Goal: Find specific page/section: Find specific page/section

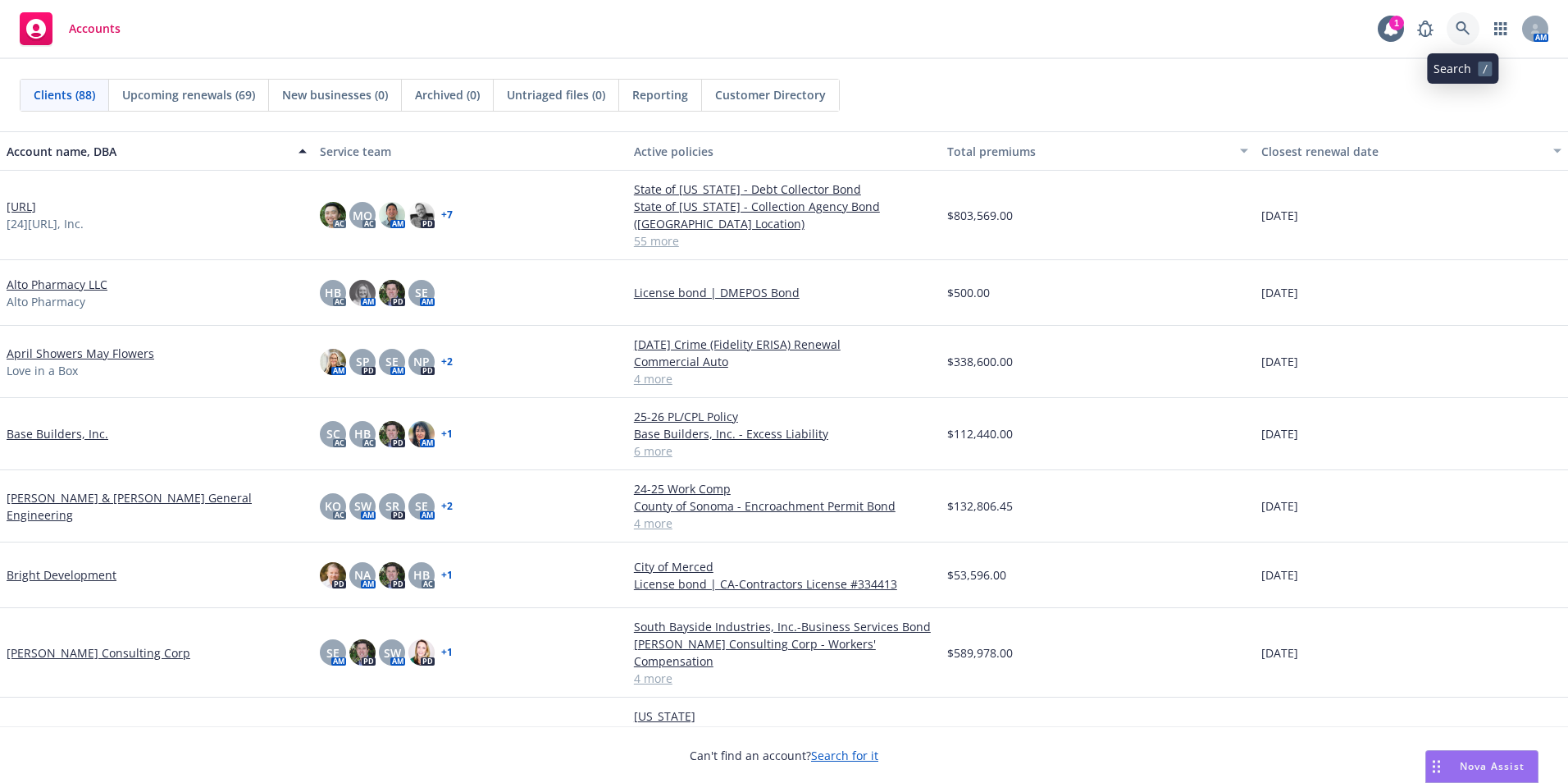
click at [1464, 26] on icon at bounding box center [1463, 28] width 15 height 15
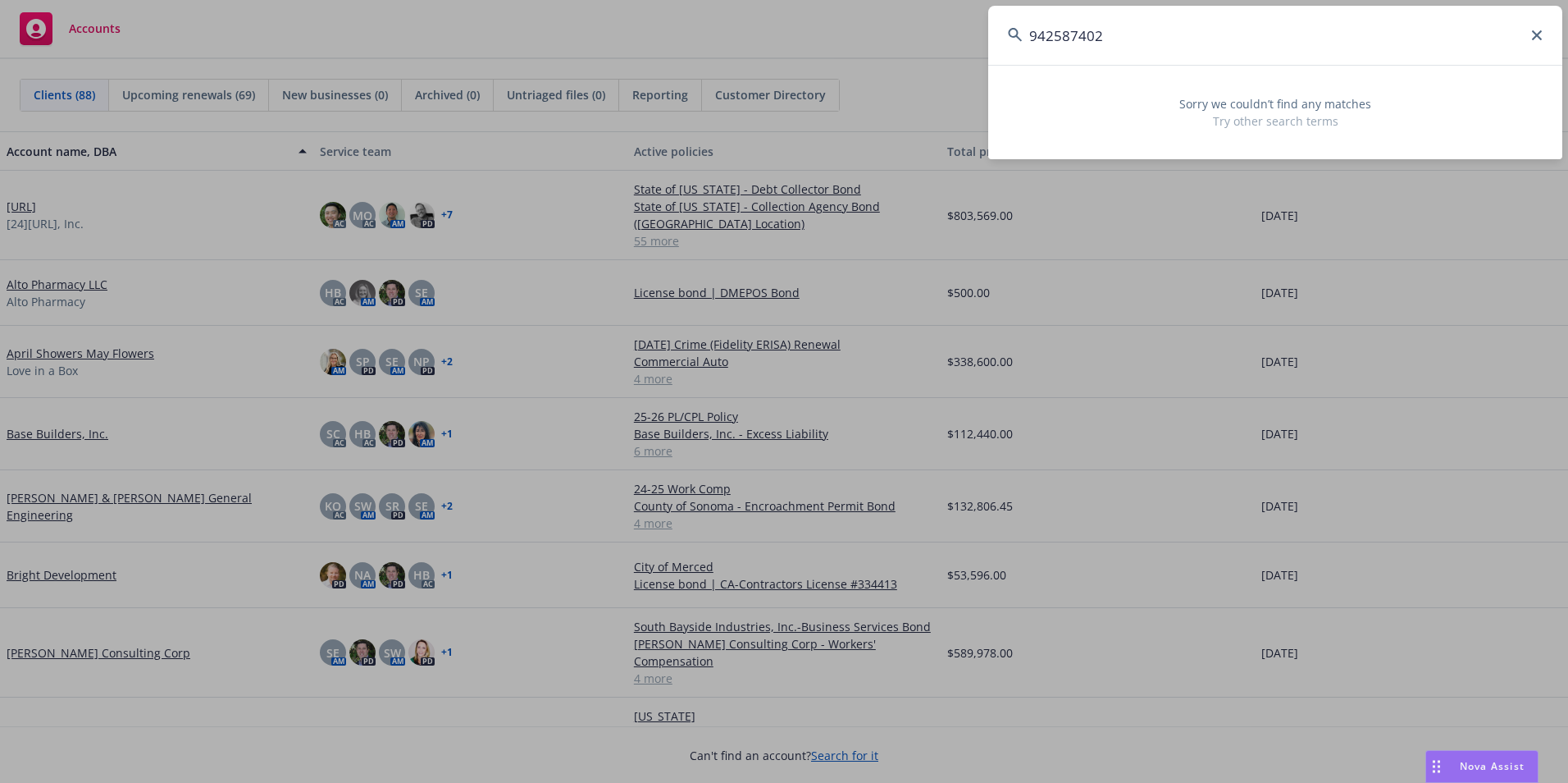
click at [1024, 35] on input "942587402" at bounding box center [1275, 35] width 574 height 59
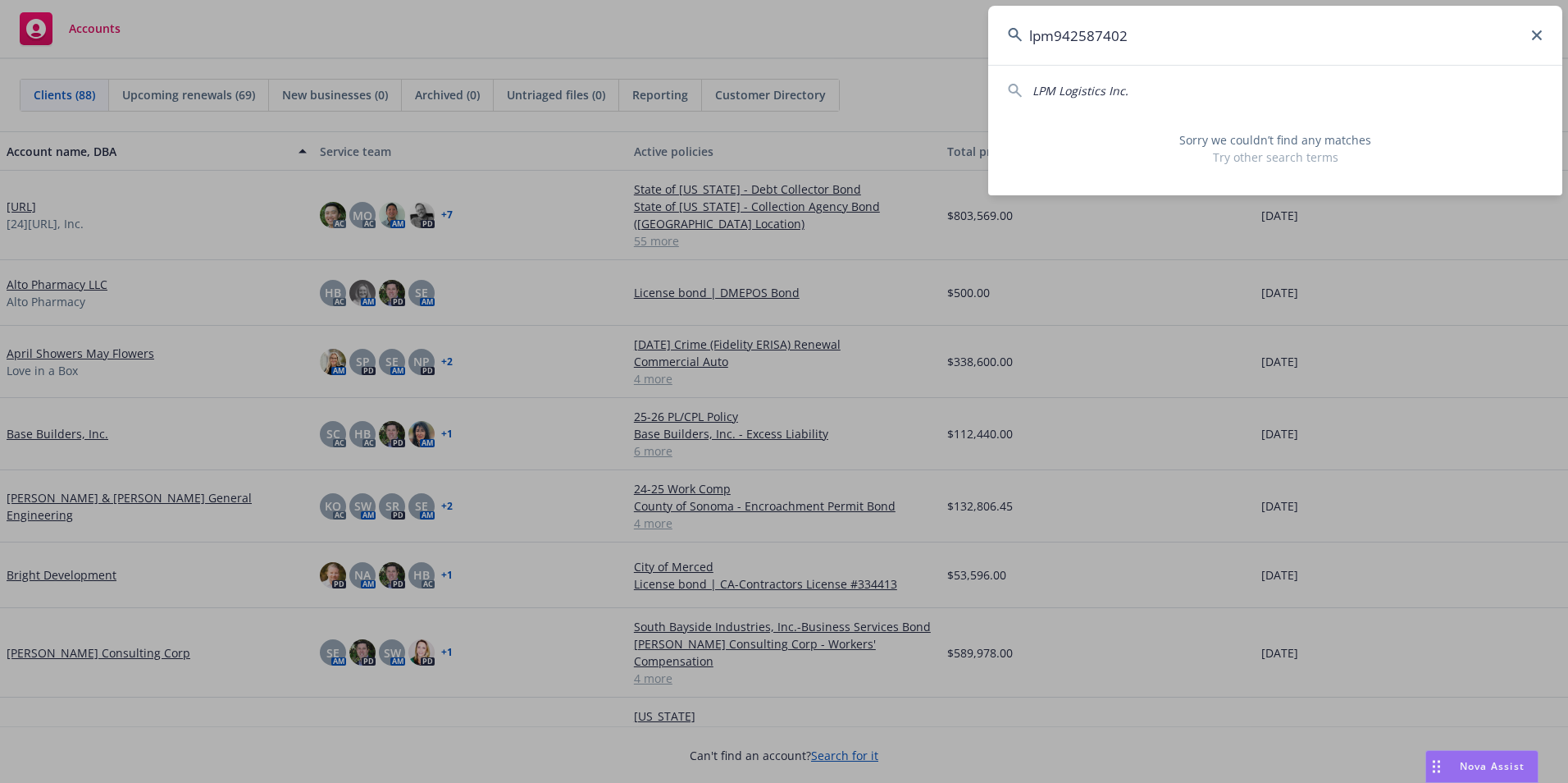
click at [1077, 92] on span "LPM Logistics Inc." at bounding box center [1080, 91] width 96 height 16
type input "LPM Logistics Inc."
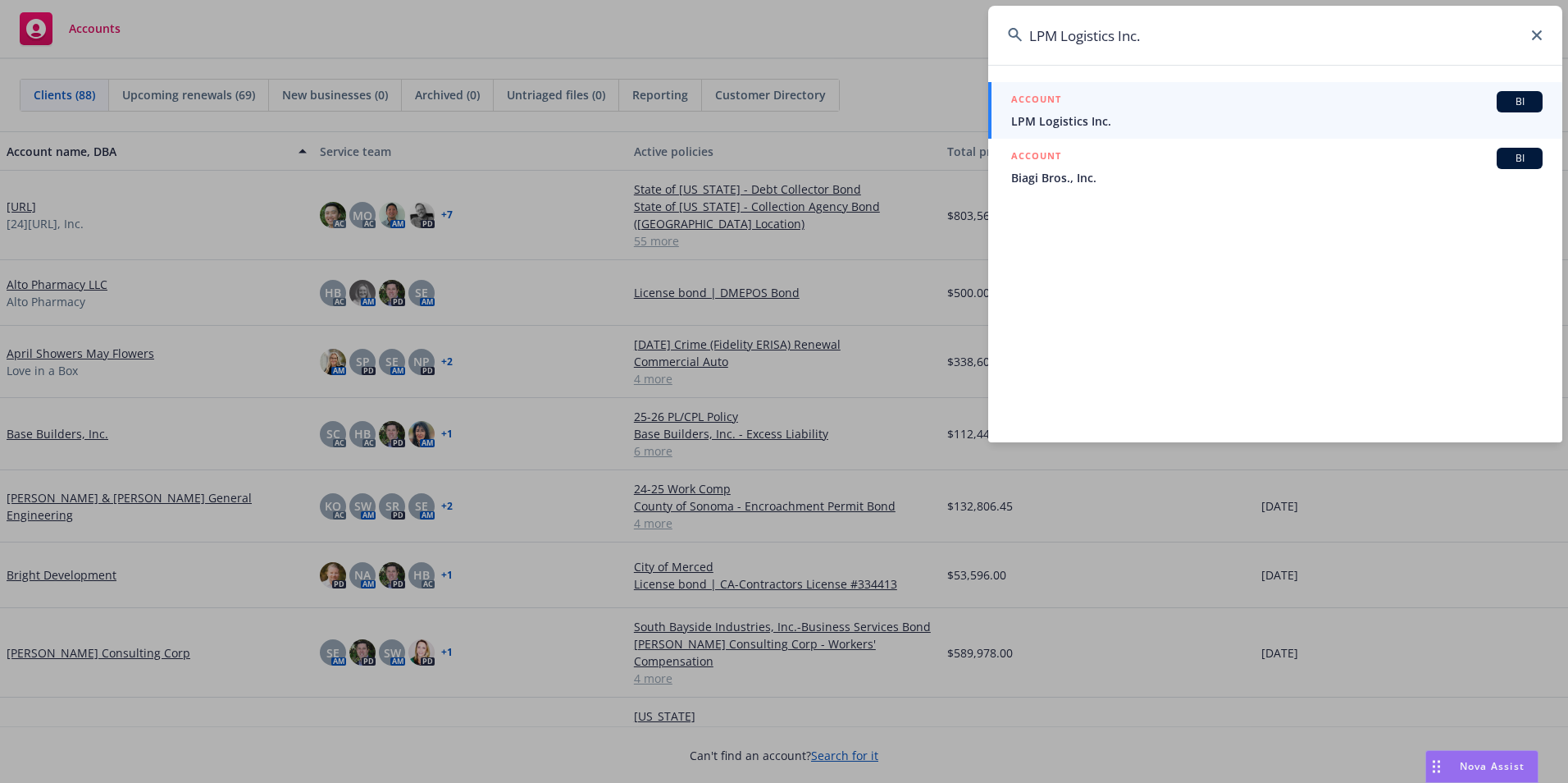
click at [1081, 117] on span "LPM Logistics Inc." at bounding box center [1277, 121] width 531 height 18
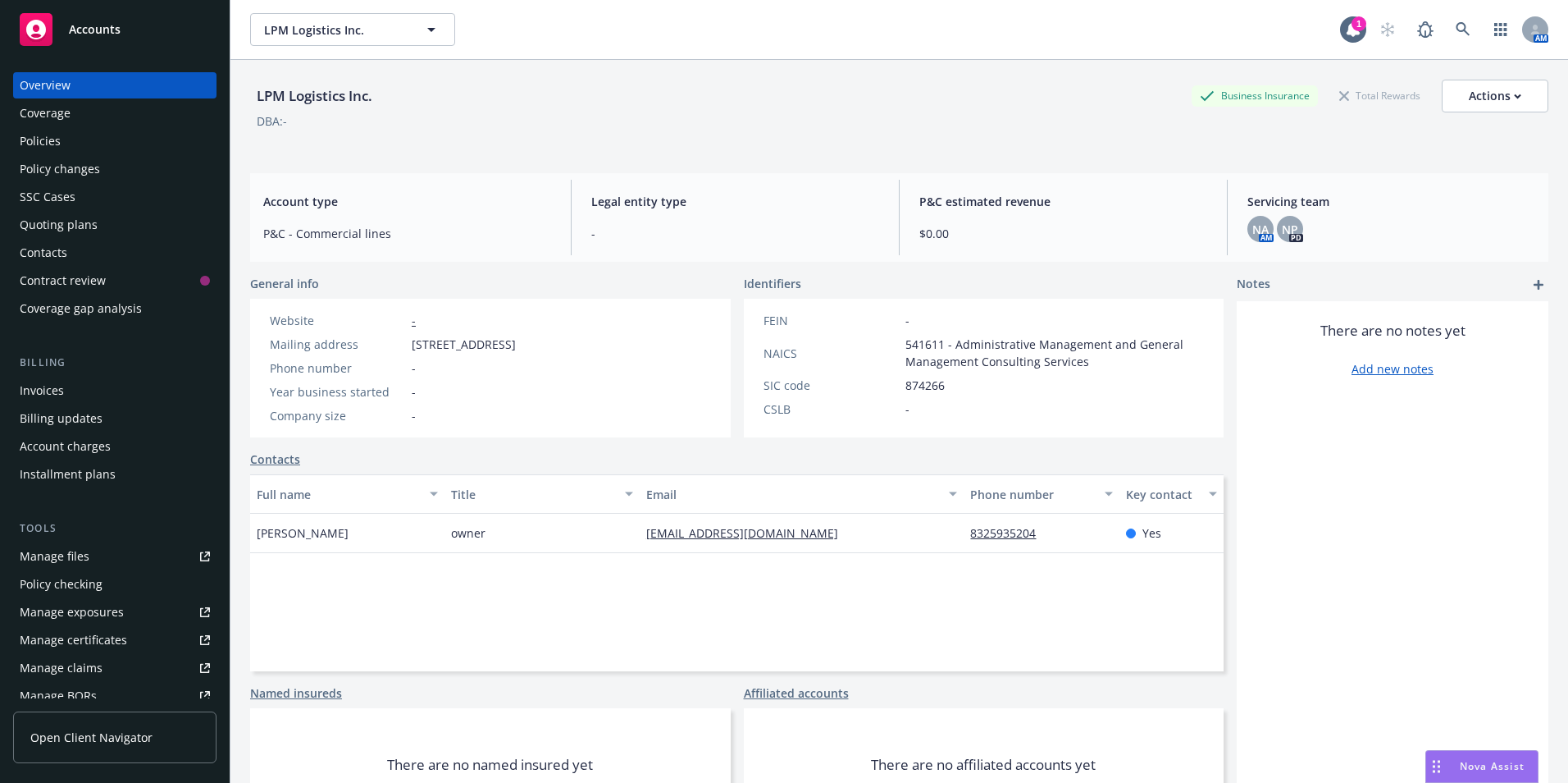
click at [64, 393] on div "Invoices" at bounding box center [114, 391] width 190 height 26
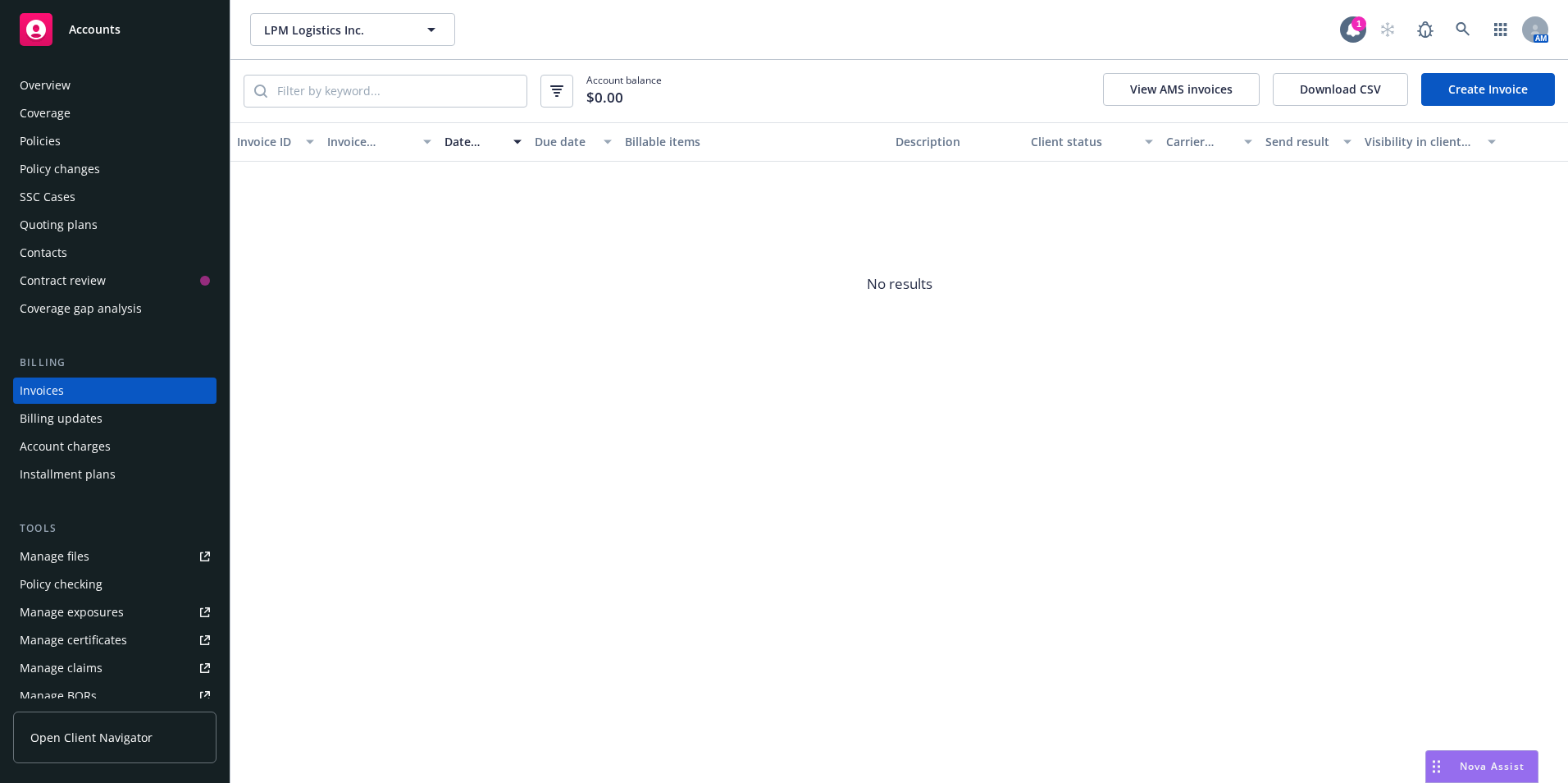
click at [50, 171] on div "Policy changes" at bounding box center [59, 168] width 81 height 26
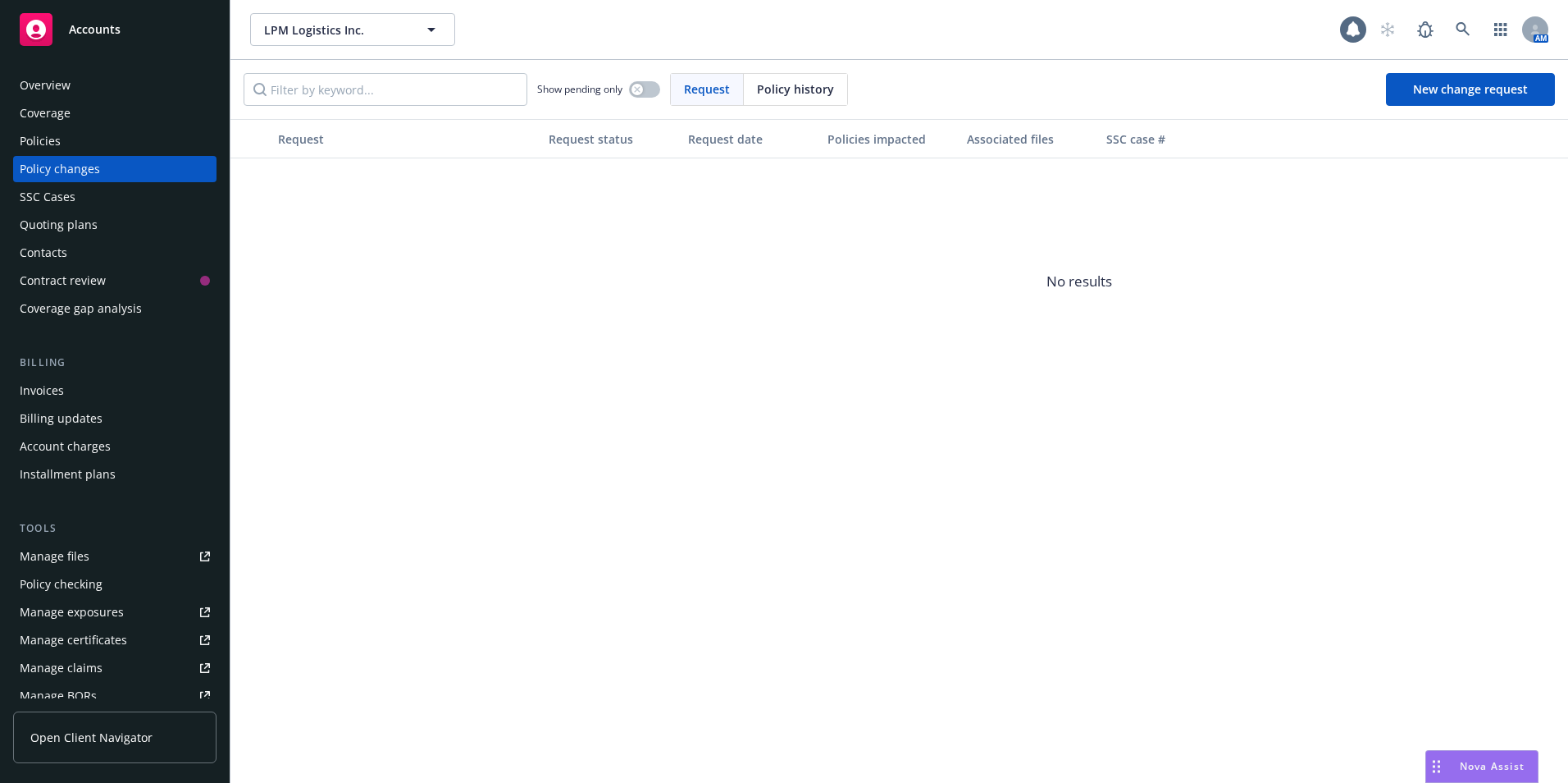
click at [48, 146] on div "Policies" at bounding box center [40, 140] width 41 height 26
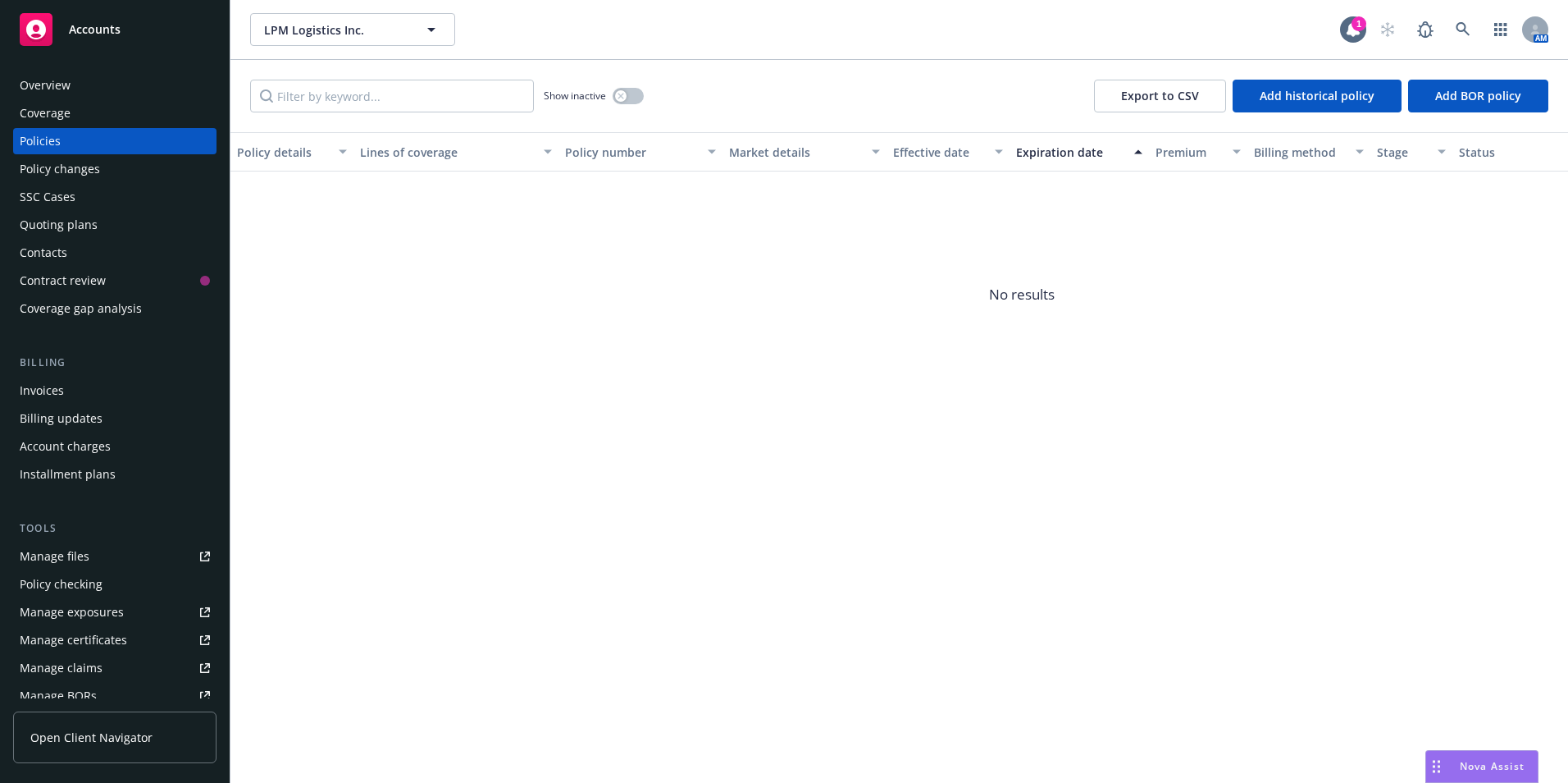
click at [39, 25] on icon at bounding box center [36, 29] width 19 height 19
